Goal: Information Seeking & Learning: Learn about a topic

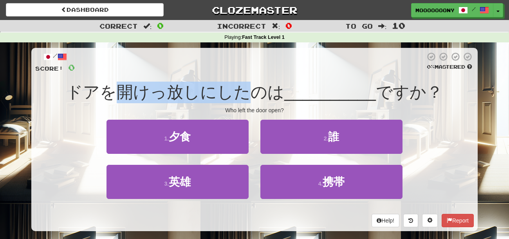
drag, startPoint x: 126, startPoint y: 99, endPoint x: 242, endPoint y: 98, distance: 116.3
click at [242, 98] on span "ドアを開けっ放しにしたのは" at bounding box center [175, 92] width 218 height 18
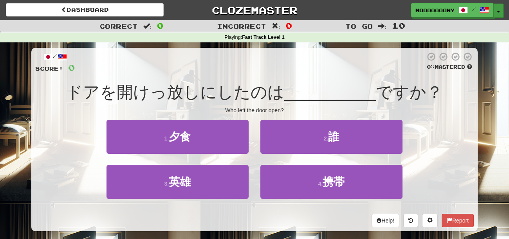
click at [498, 9] on button "Toggle Dropdown" at bounding box center [499, 11] width 10 height 14
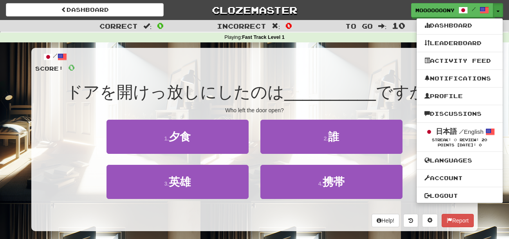
click at [314, 65] on div at bounding box center [250, 63] width 351 height 22
